Goal: Task Accomplishment & Management: Use online tool/utility

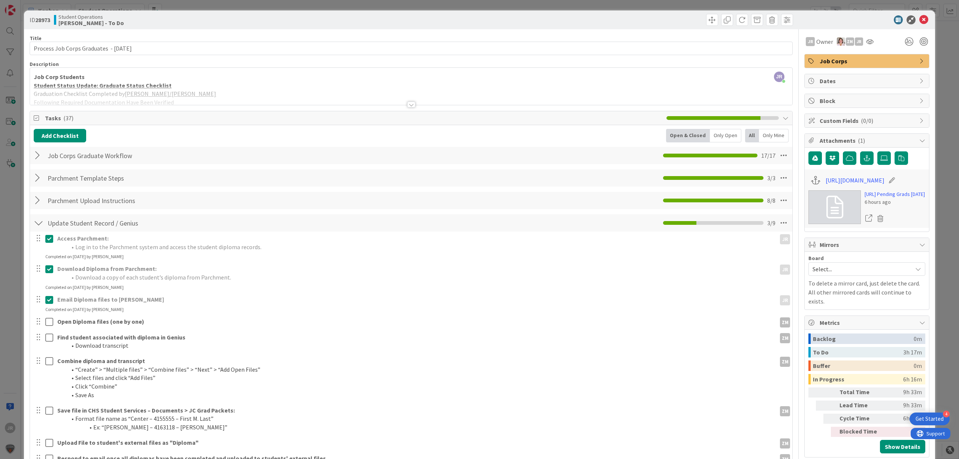
click at [418, 4] on div "ID 28973 Student Operations [PERSON_NAME] - To Do Title 41 / 128 Process Job Co…" at bounding box center [479, 229] width 959 height 459
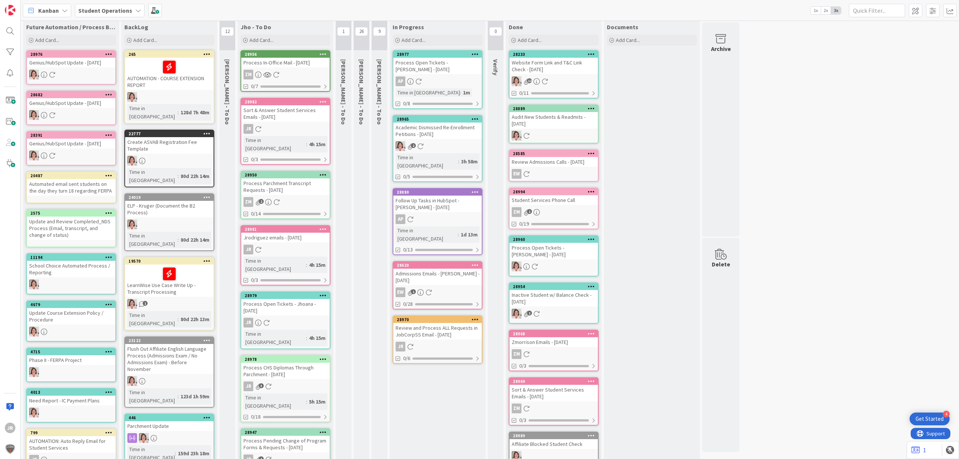
click at [419, 33] on div "In Progress Add Card... Template Not Set Not Set Student Services Phone Call Pr…" at bounding box center [438, 33] width 96 height 27
click at [423, 37] on span "Add Card..." at bounding box center [414, 40] width 24 height 7
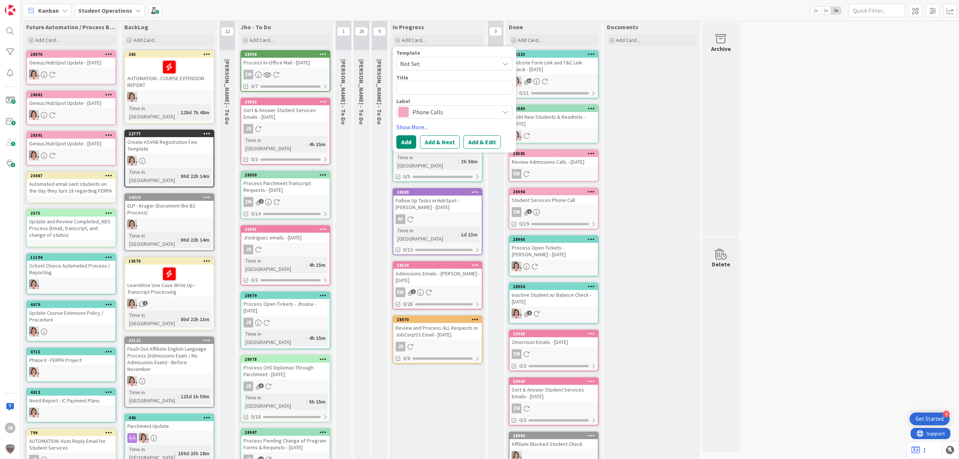
click at [429, 55] on div "Template" at bounding box center [454, 52] width 116 height 5
click at [432, 61] on span "Not Set" at bounding box center [447, 64] width 94 height 10
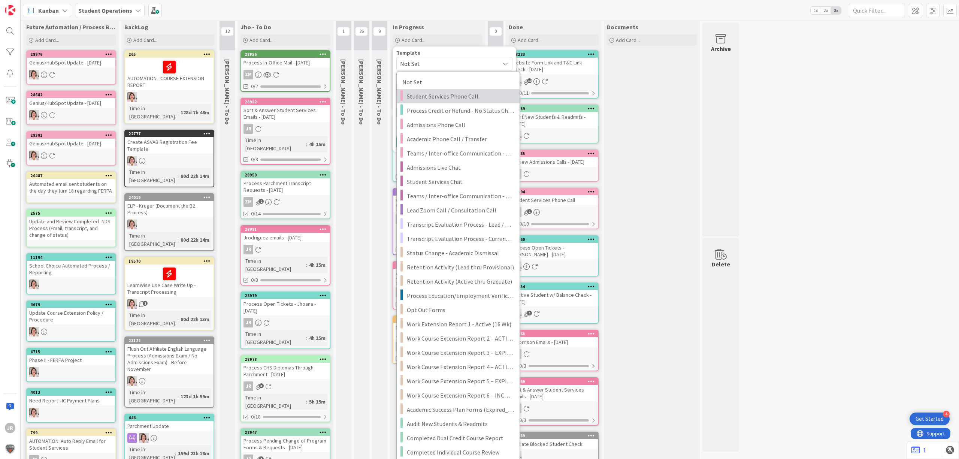
click at [463, 99] on span "Student Services Phone Call" at bounding box center [460, 96] width 107 height 10
type textarea "x"
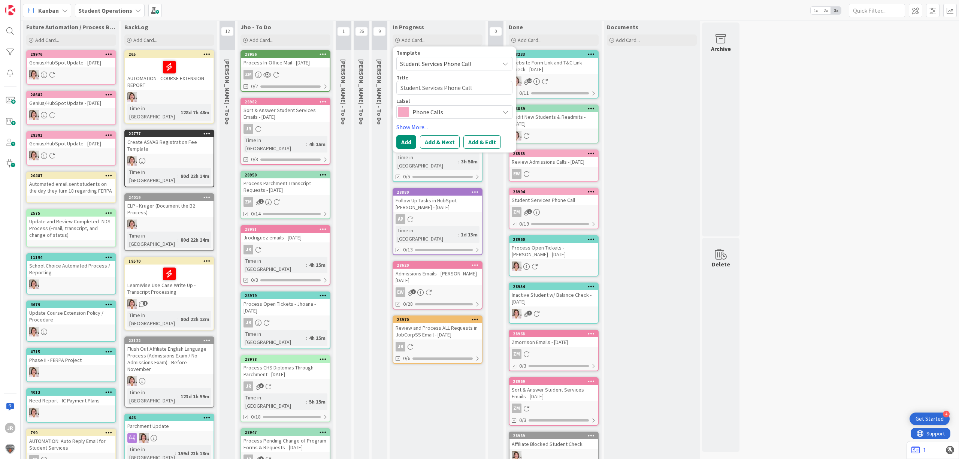
click at [487, 138] on button "Add & Edit" at bounding box center [482, 141] width 37 height 13
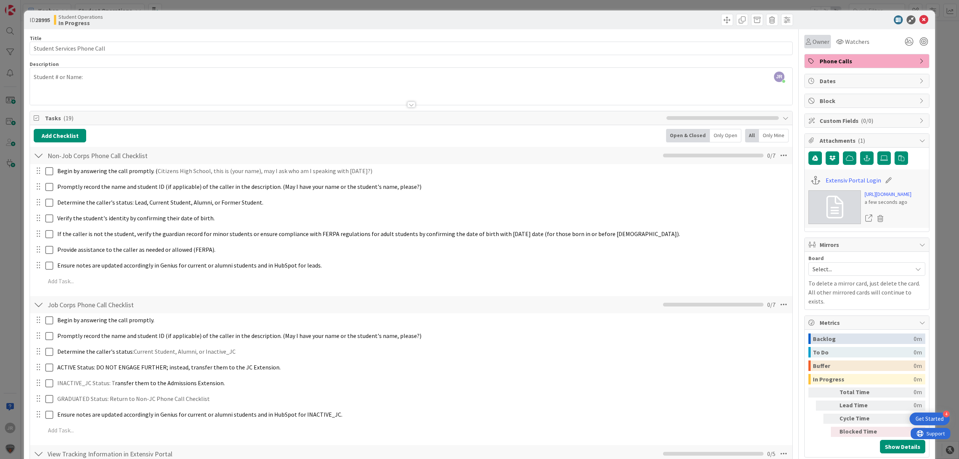
click at [806, 41] on icon at bounding box center [808, 42] width 5 height 6
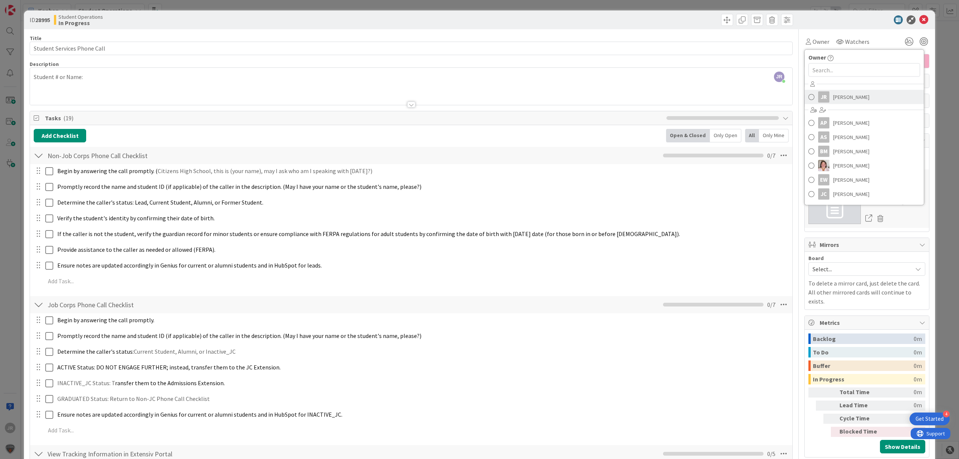
click at [833, 94] on span "[PERSON_NAME]" at bounding box center [851, 96] width 36 height 11
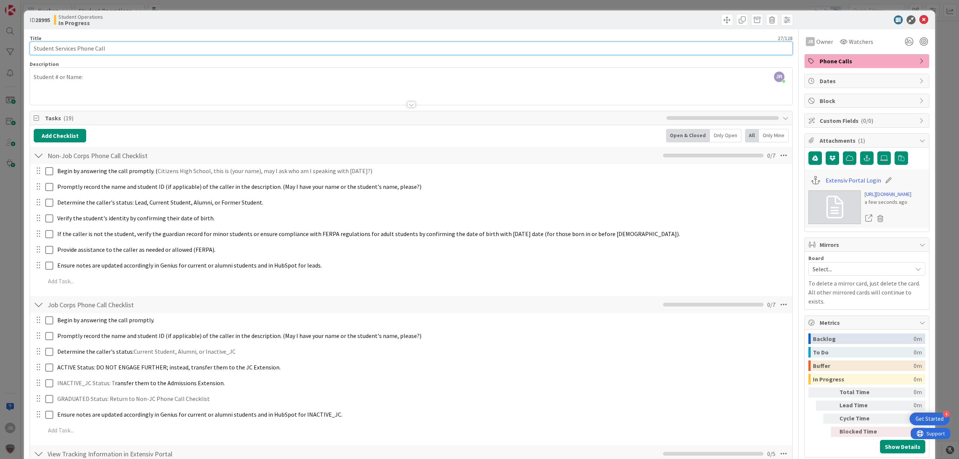
click at [471, 48] on input "Student Services Phone Call" at bounding box center [411, 48] width 763 height 13
type input "Student Services Phone Call - [PERSON_NAME]"
click at [724, 21] on span at bounding box center [727, 20] width 12 height 12
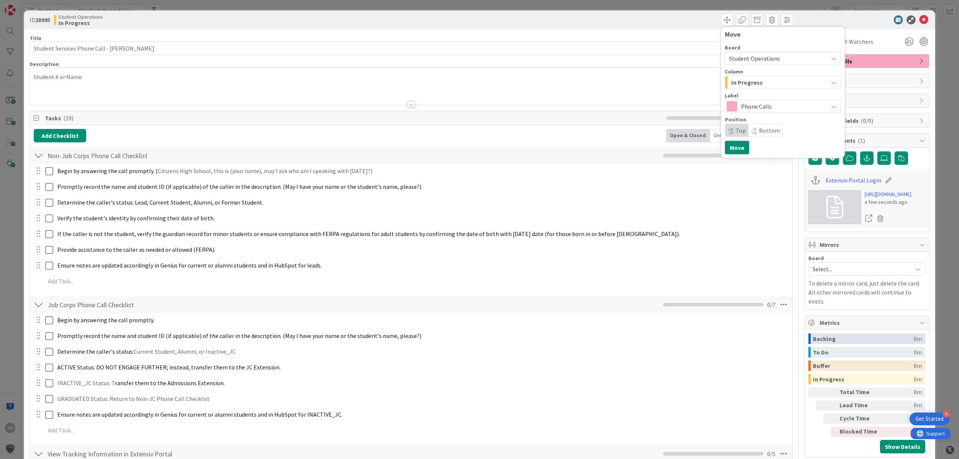
click at [732, 84] on span "In Progress" at bounding box center [746, 83] width 31 height 10
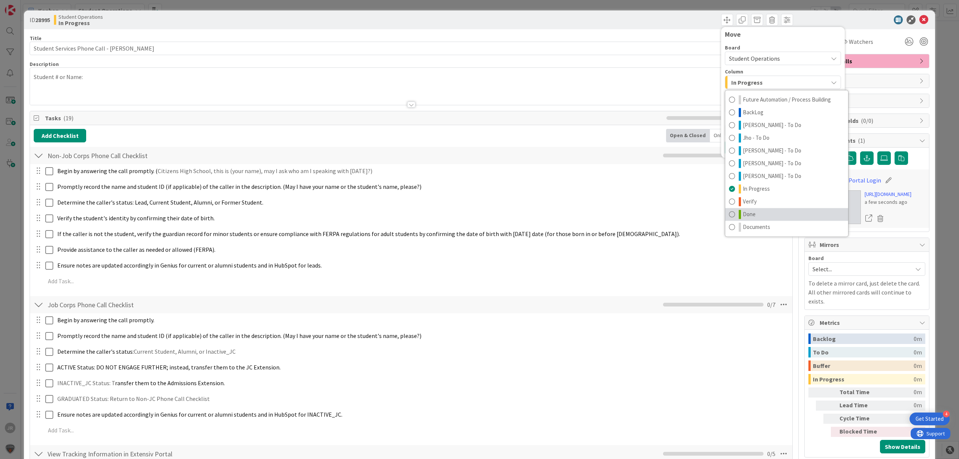
click at [764, 214] on link "Done" at bounding box center [786, 214] width 123 height 13
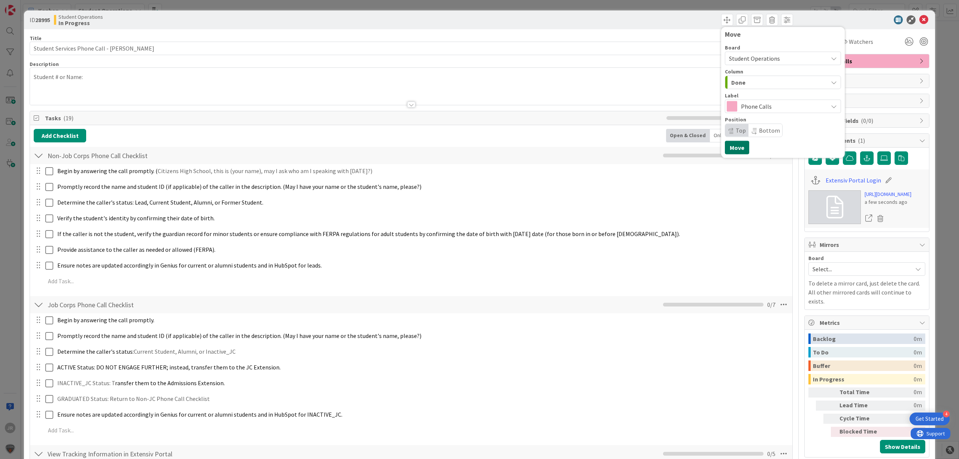
click at [733, 152] on button "Move" at bounding box center [737, 147] width 24 height 13
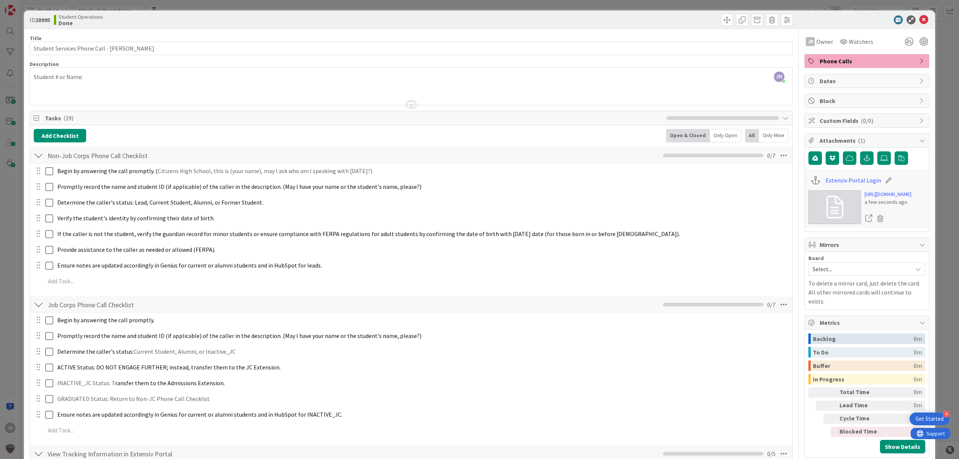
click at [631, 3] on div "ID 28995 Student Operations Done Move Move Title 44 / 128 Student Services Phon…" at bounding box center [479, 229] width 959 height 459
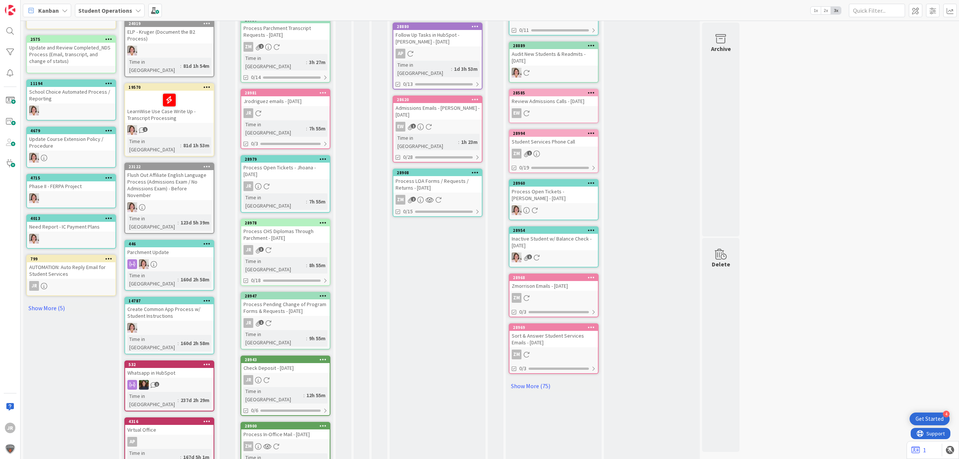
scroll to position [224, 0]
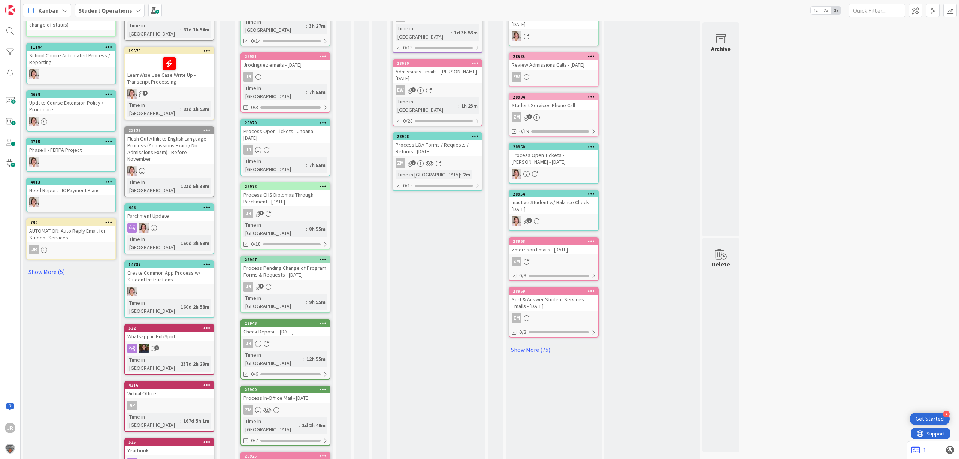
click at [439, 140] on div "Process LOA Forms / Requests / Returns - [DATE]" at bounding box center [437, 148] width 88 height 16
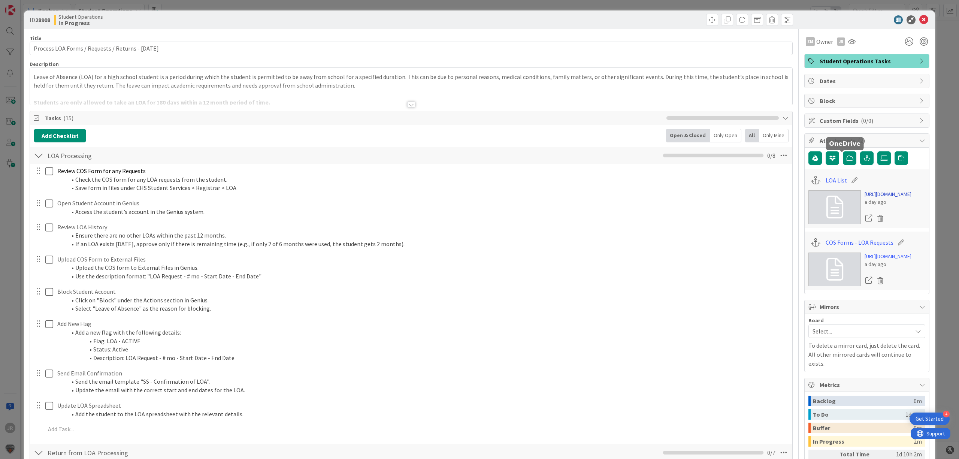
click at [865, 198] on link "[URL][DOMAIN_NAME]" at bounding box center [888, 194] width 47 height 8
click at [706, 19] on span at bounding box center [712, 20] width 12 height 12
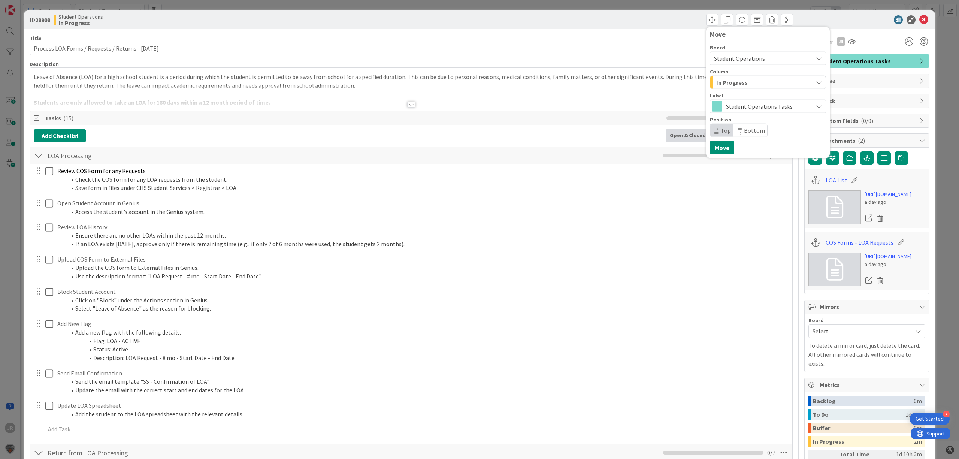
click at [715, 88] on div "In Progress" at bounding box center [764, 82] width 99 height 12
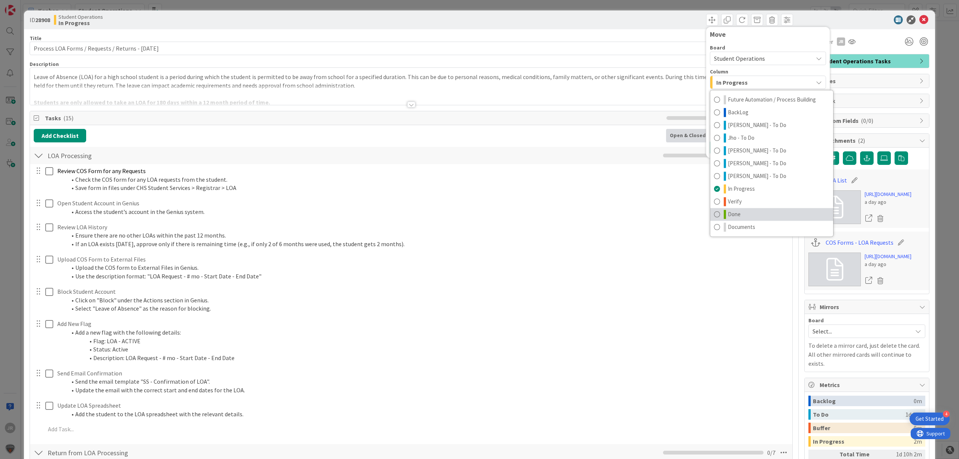
click at [748, 216] on link "Done" at bounding box center [771, 214] width 123 height 13
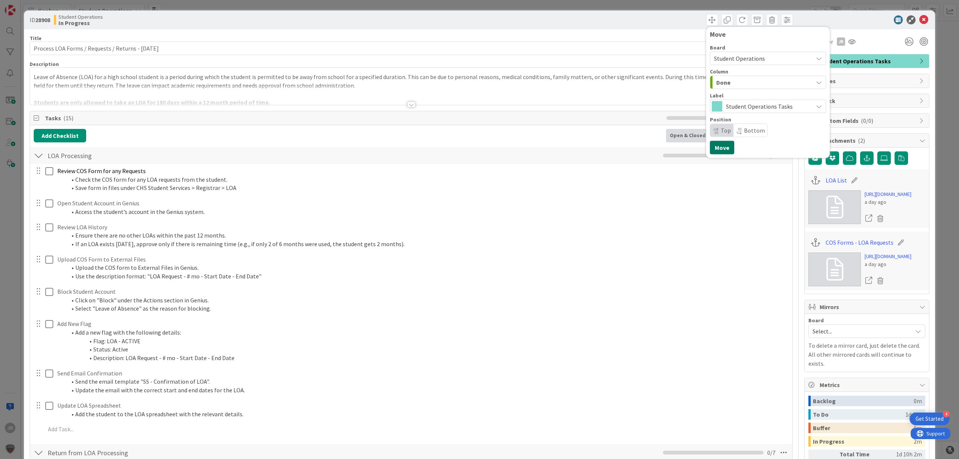
click at [717, 150] on button "Move" at bounding box center [722, 147] width 24 height 13
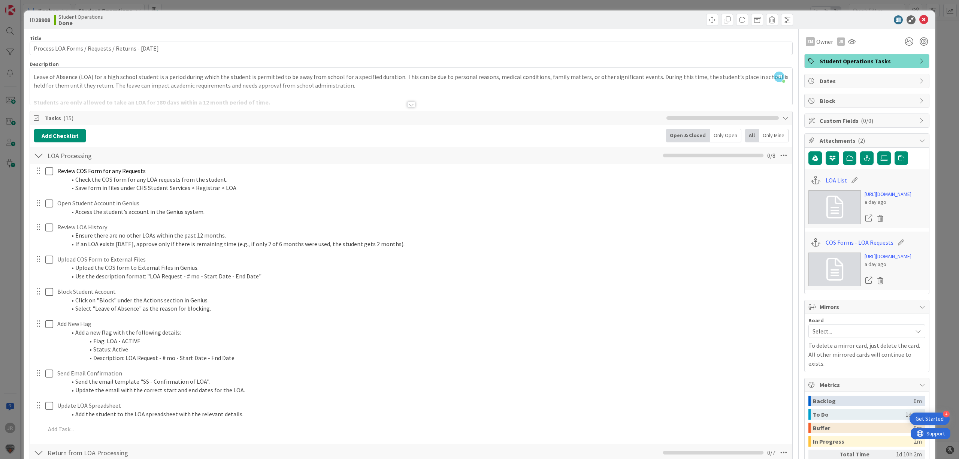
click at [621, 8] on div "ID 28908 Student Operations Done Move Move Title 51 / 128 Process LOA Forms / R…" at bounding box center [479, 229] width 959 height 459
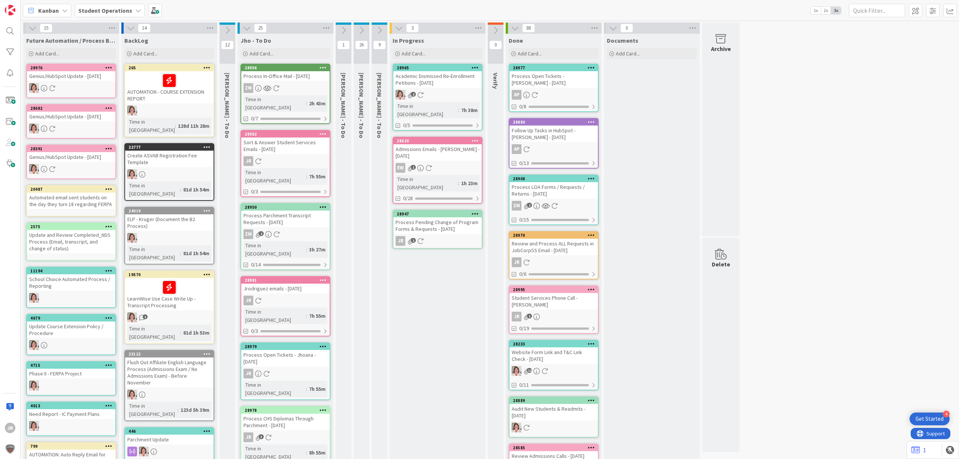
click at [444, 217] on div "Process Pending Change of Program Forms & Requests - [DATE]" at bounding box center [437, 225] width 88 height 16
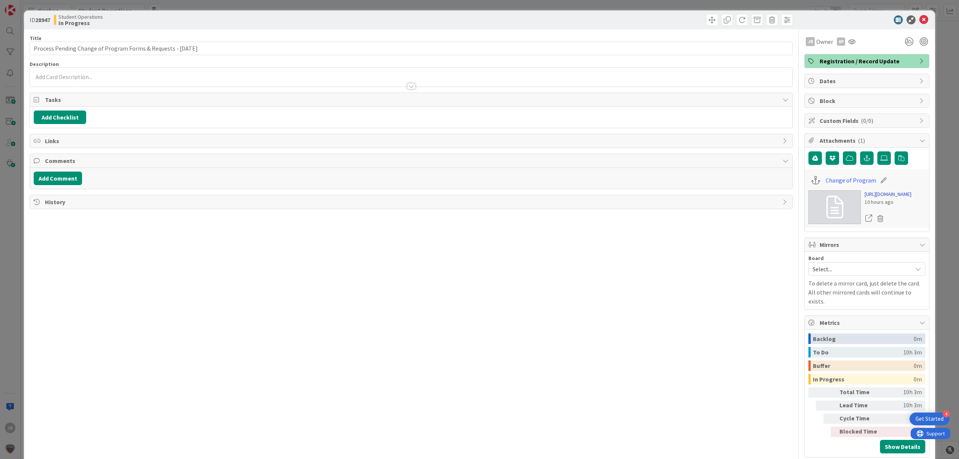
click at [872, 198] on link "[URL][DOMAIN_NAME]" at bounding box center [888, 194] width 47 height 8
